Goal: Information Seeking & Learning: Compare options

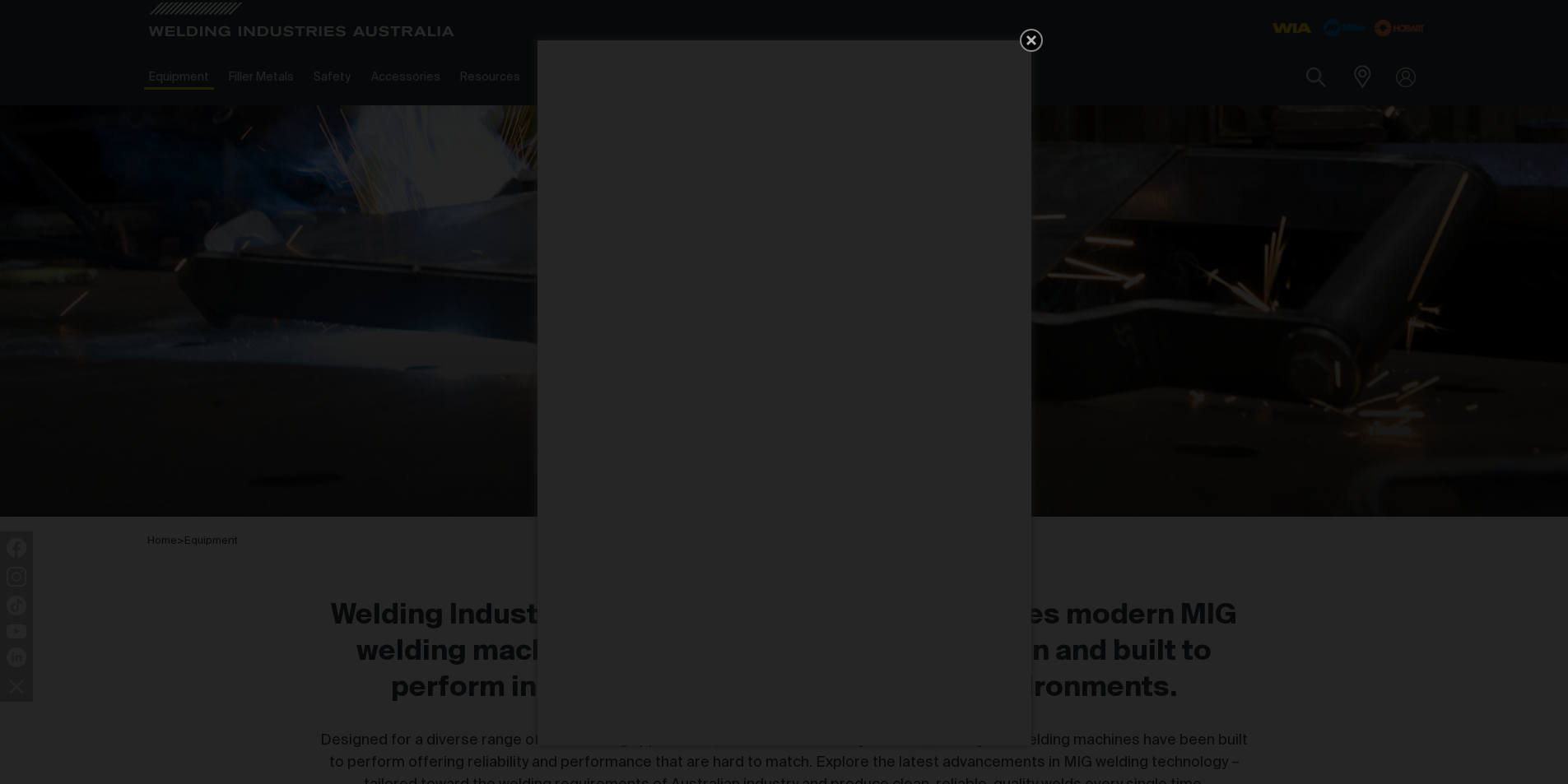
click at [1028, 38] on icon "Get 5 WIA Welding Guides Free!" at bounding box center [1032, 41] width 10 height 10
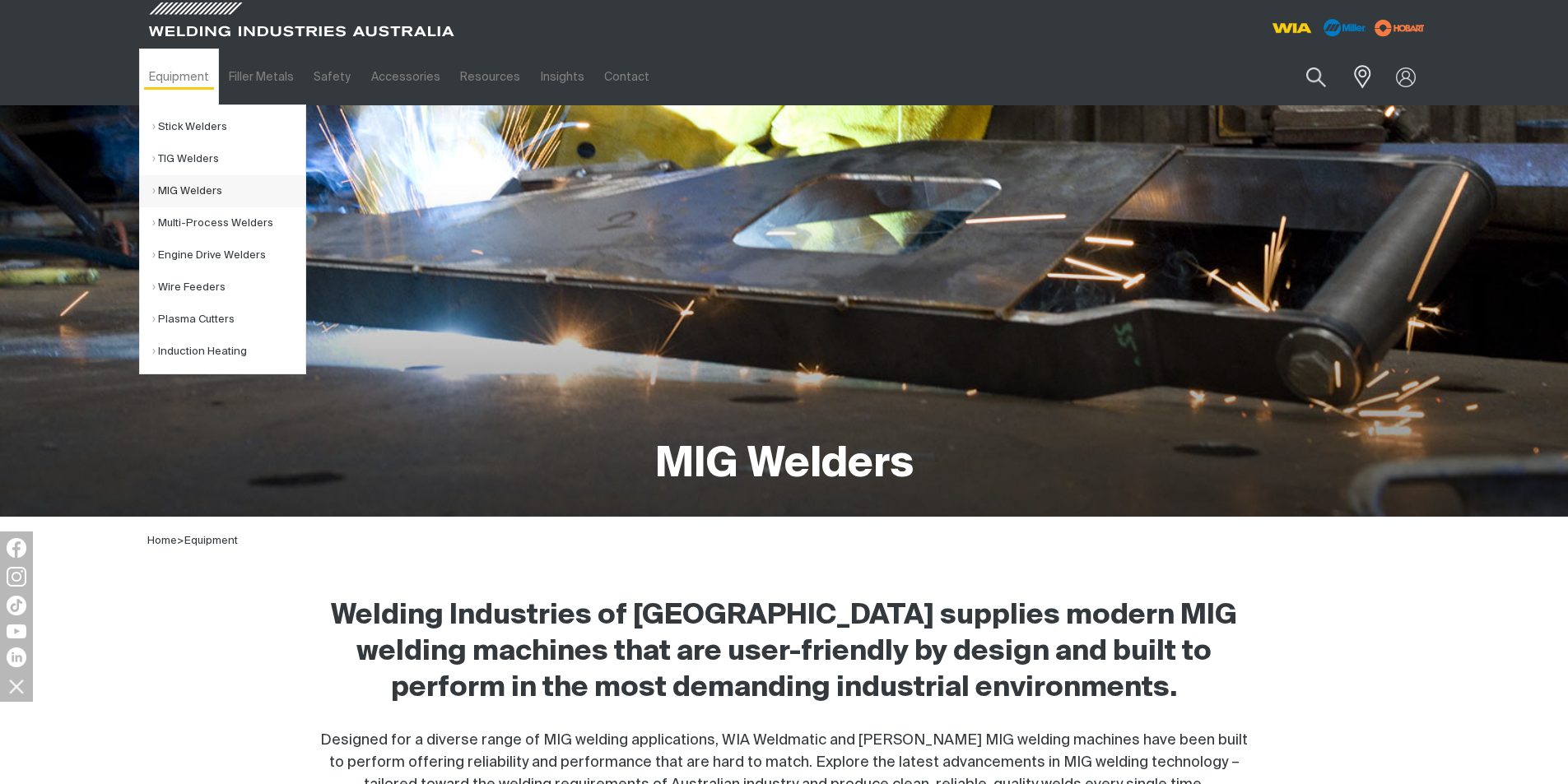
click at [167, 194] on link "MIG Welders" at bounding box center [229, 191] width 153 height 32
click at [190, 212] on link "Multi-Process Welders" at bounding box center [229, 223] width 153 height 32
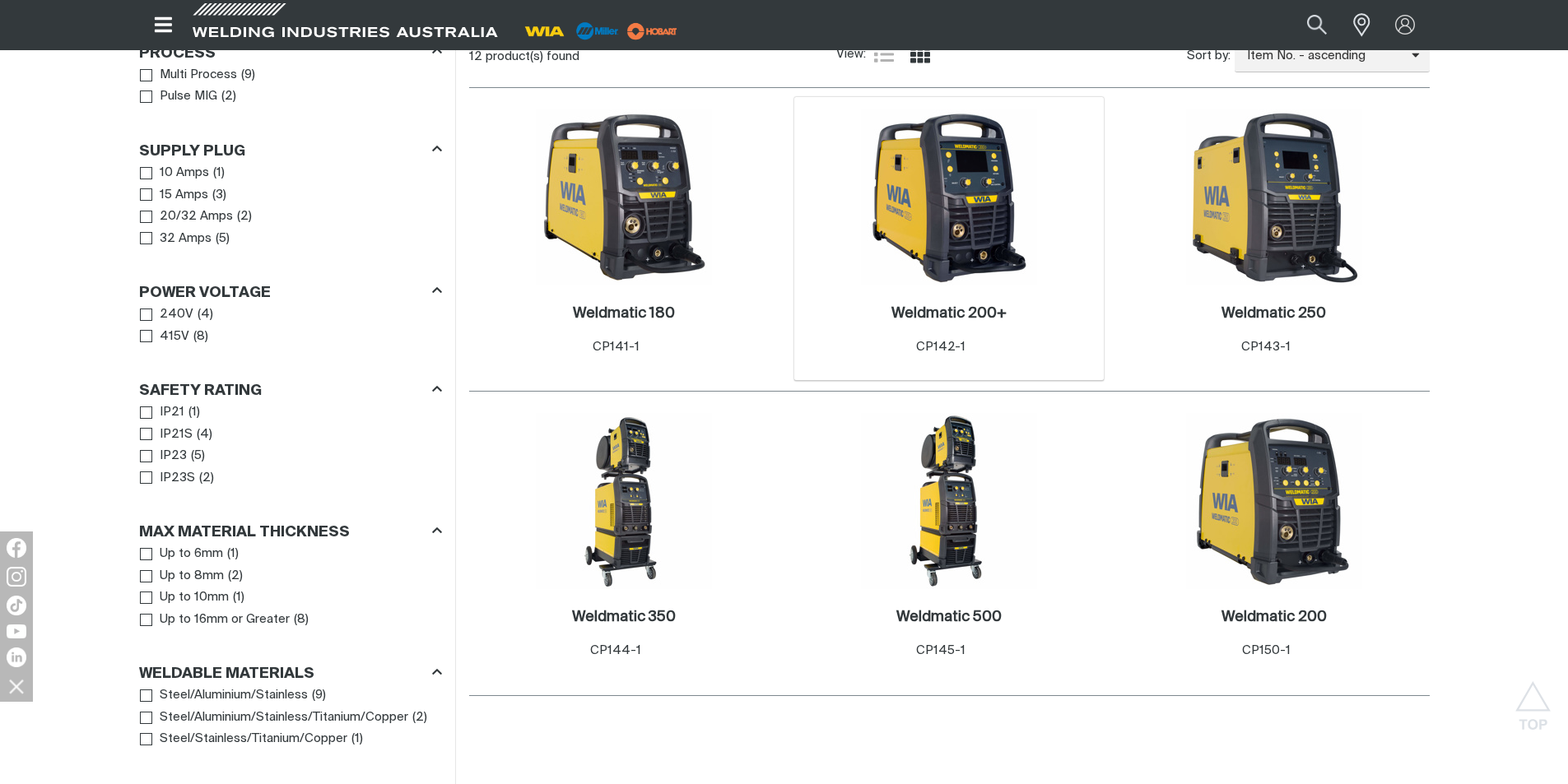
scroll to position [822, 0]
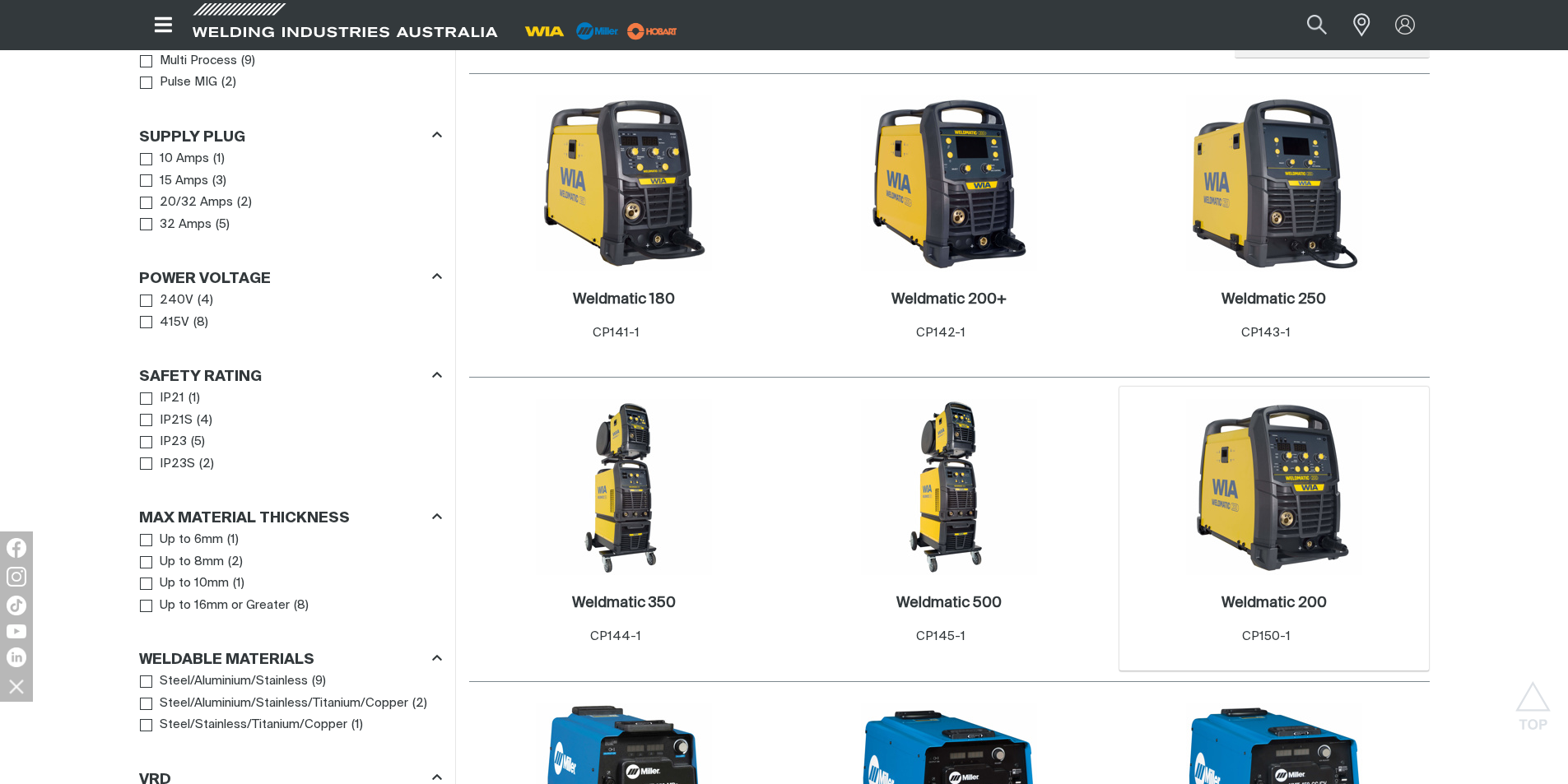
click at [1273, 494] on img at bounding box center [1273, 487] width 176 height 176
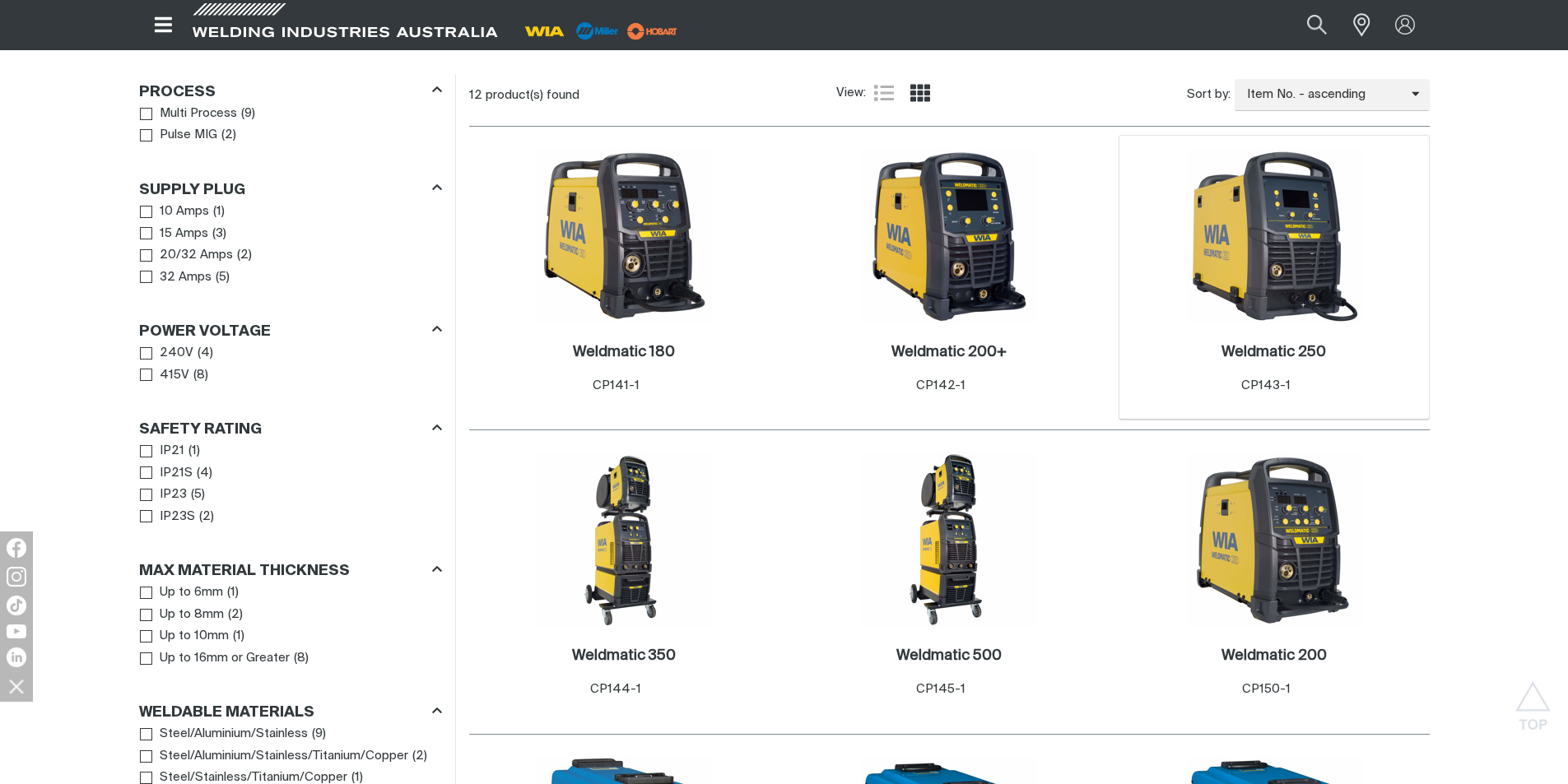
scroll to position [741, 0]
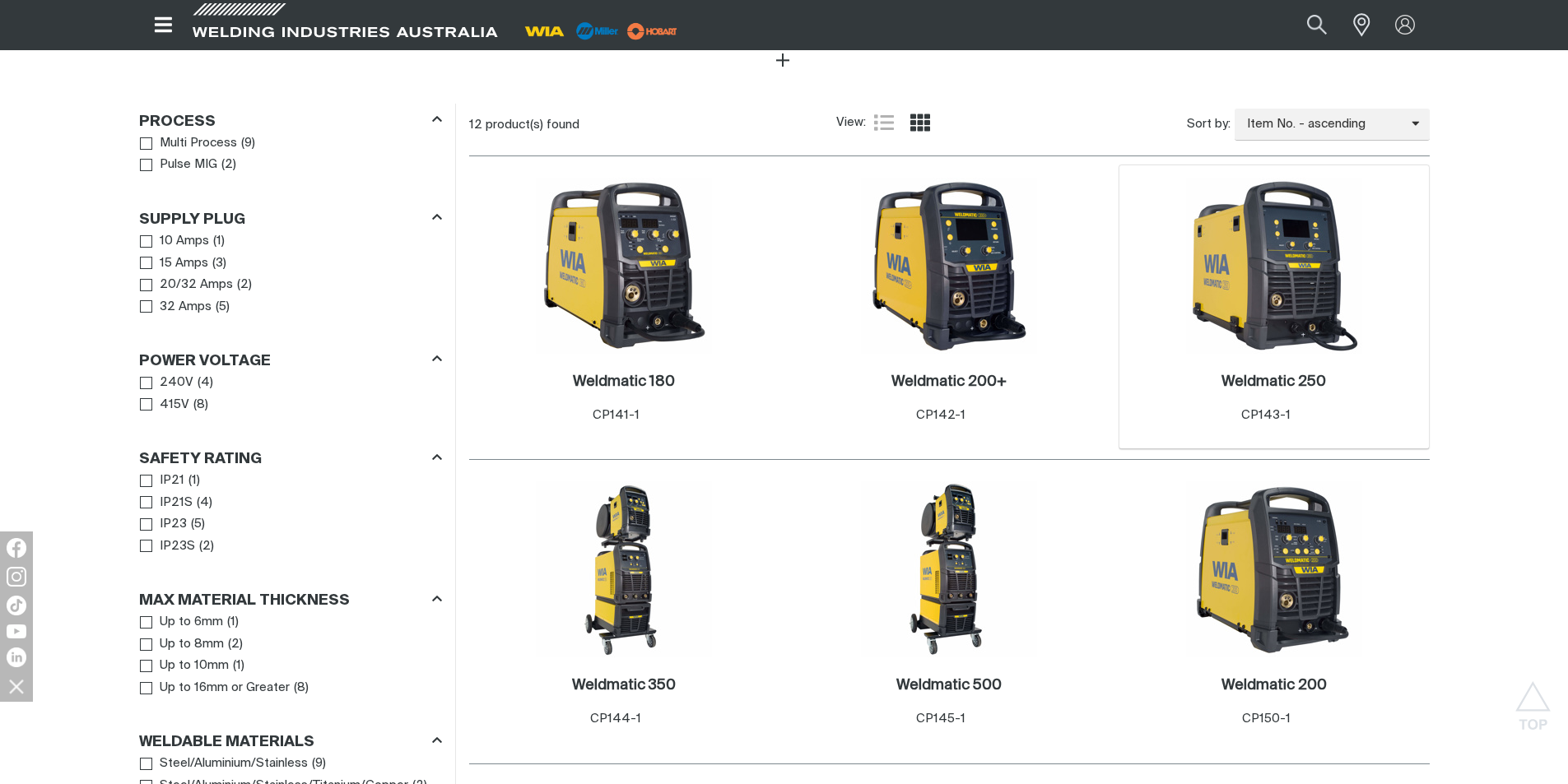
click at [1264, 257] on img at bounding box center [1273, 265] width 176 height 176
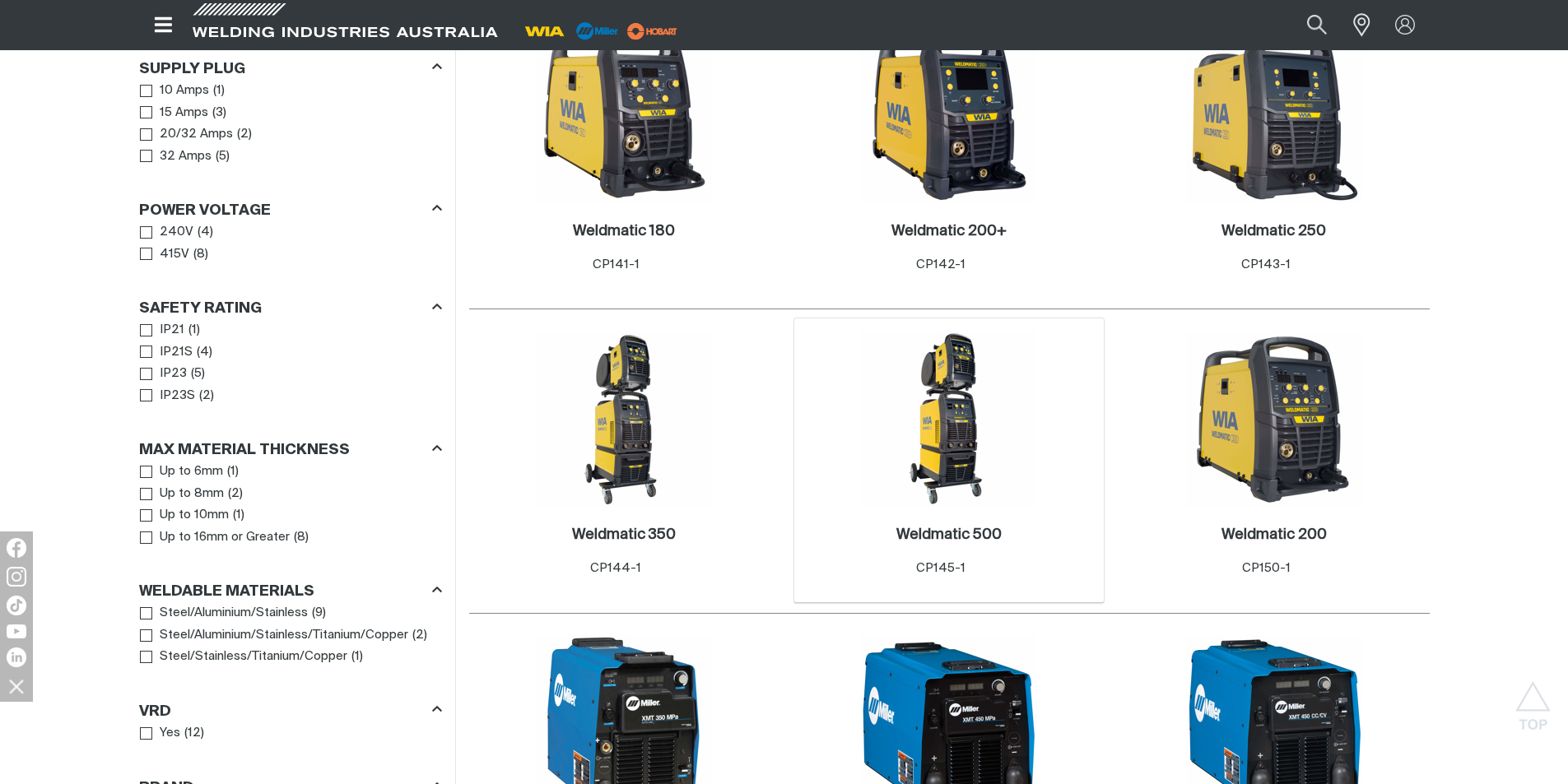
scroll to position [809, 0]
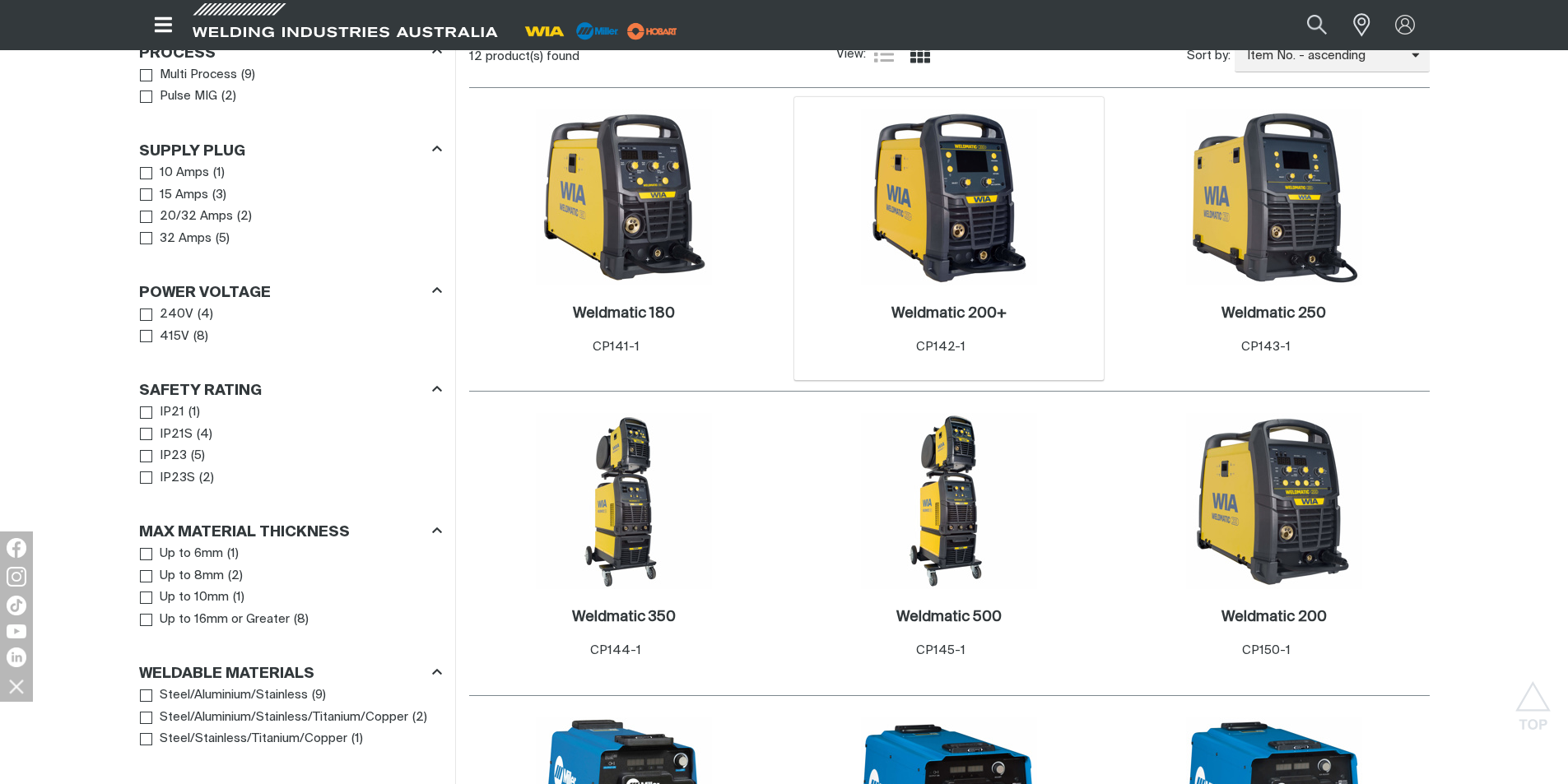
click at [936, 179] on img at bounding box center [948, 197] width 176 height 176
